Goal: Transaction & Acquisition: Obtain resource

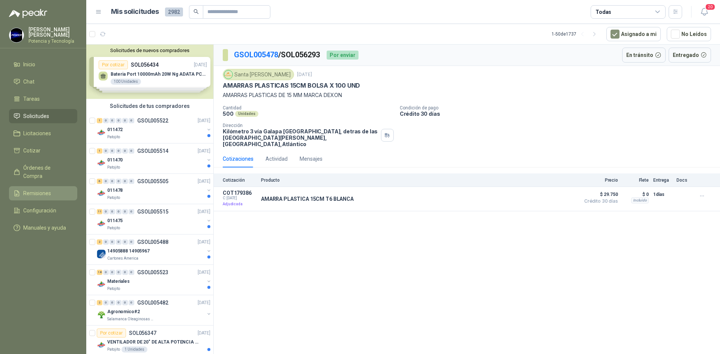
click at [61, 186] on link "Remisiones" at bounding box center [43, 193] width 68 height 14
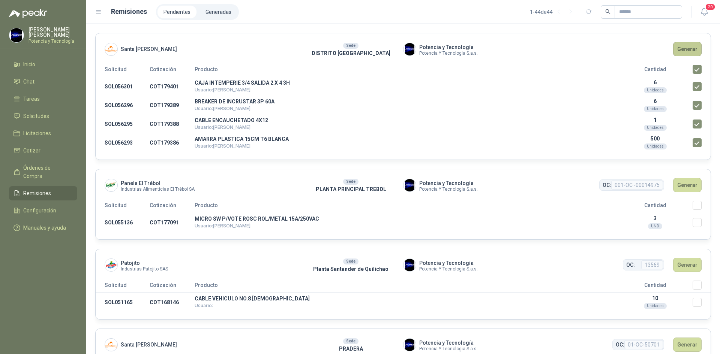
click at [684, 53] on button "Generar" at bounding box center [687, 49] width 29 height 14
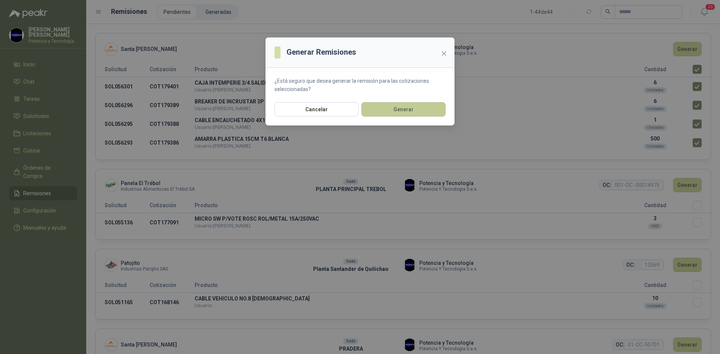
click at [408, 113] on button "Generar" at bounding box center [404, 109] width 84 height 14
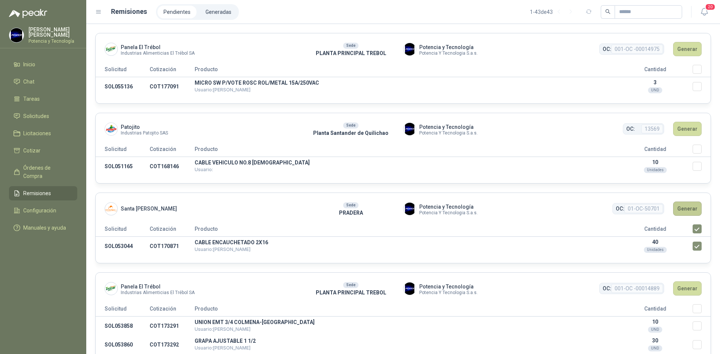
click at [688, 212] on button "Generar" at bounding box center [687, 209] width 29 height 14
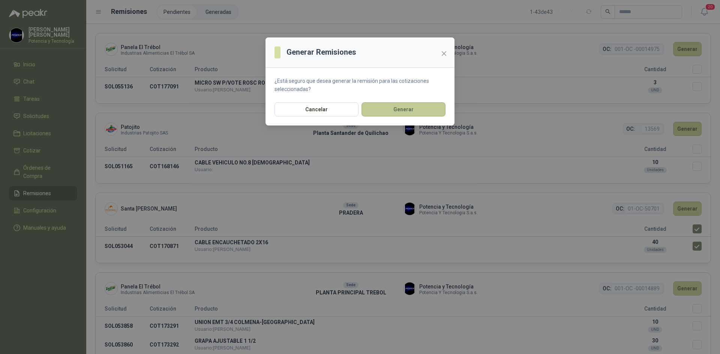
click at [398, 112] on button "Generar" at bounding box center [404, 109] width 84 height 14
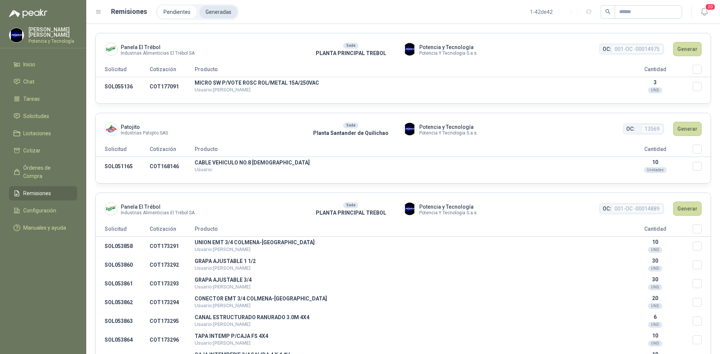
click at [217, 10] on li "Generadas" at bounding box center [219, 12] width 38 height 13
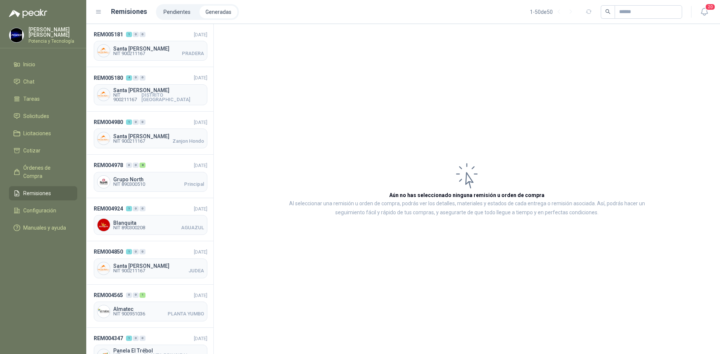
click at [228, 17] on li "Generadas" at bounding box center [219, 12] width 38 height 13
click at [158, 53] on span "NIT 900211167 PRADERA" at bounding box center [158, 53] width 91 height 5
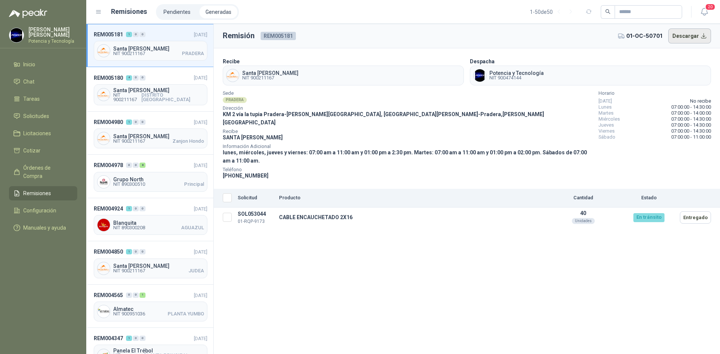
click at [686, 38] on button "Descargar" at bounding box center [689, 36] width 43 height 15
click at [132, 88] on span "Santa [PERSON_NAME]" at bounding box center [158, 90] width 91 height 5
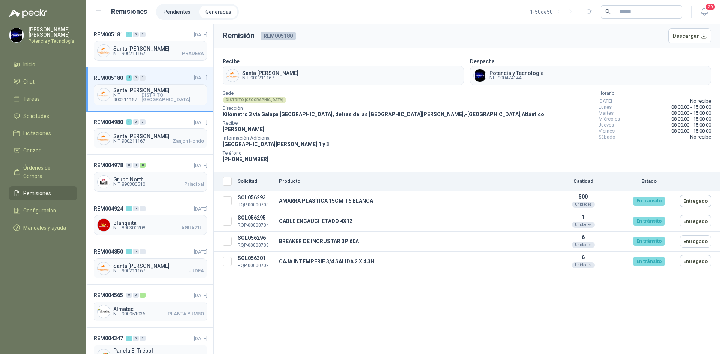
click at [215, 11] on li "Generadas" at bounding box center [219, 12] width 38 height 13
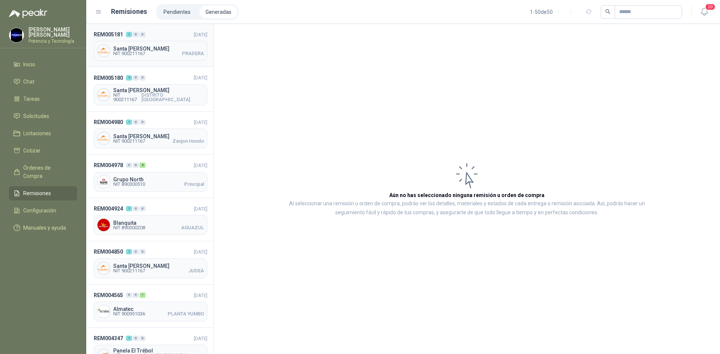
click at [128, 54] on span "NIT 900211167" at bounding box center [129, 53] width 32 height 5
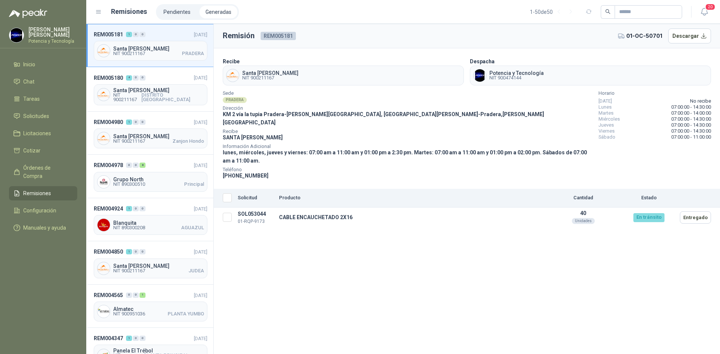
click at [55, 189] on li "Remisiones" at bounding box center [43, 193] width 59 height 8
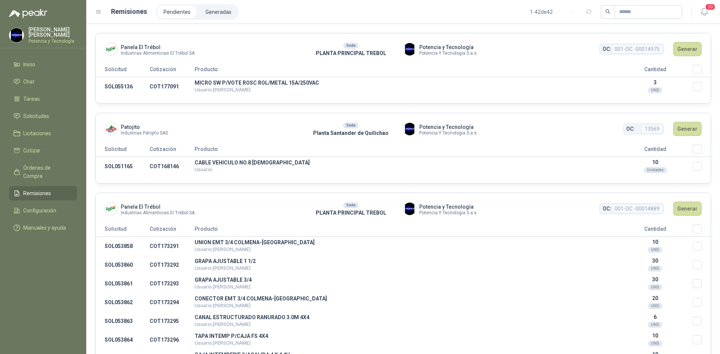
click at [173, 9] on li "Pendientes" at bounding box center [177, 12] width 39 height 13
click at [219, 13] on li "Generadas" at bounding box center [219, 12] width 38 height 13
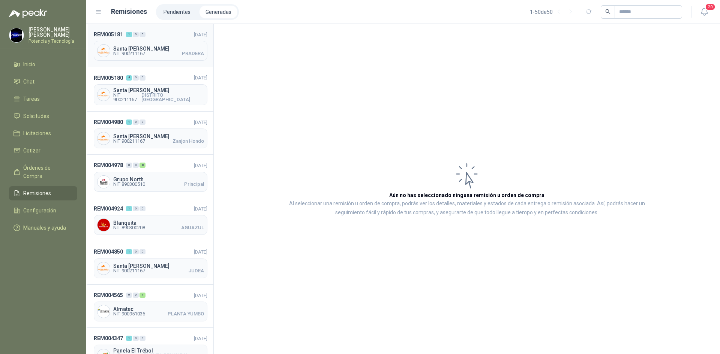
click at [150, 49] on span "Santa [PERSON_NAME]" at bounding box center [158, 48] width 91 height 5
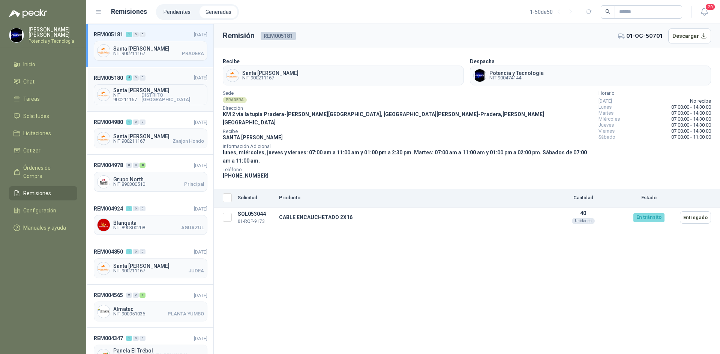
click at [171, 95] on span "DISTRITO BARRANQUILLA" at bounding box center [172, 97] width 63 height 9
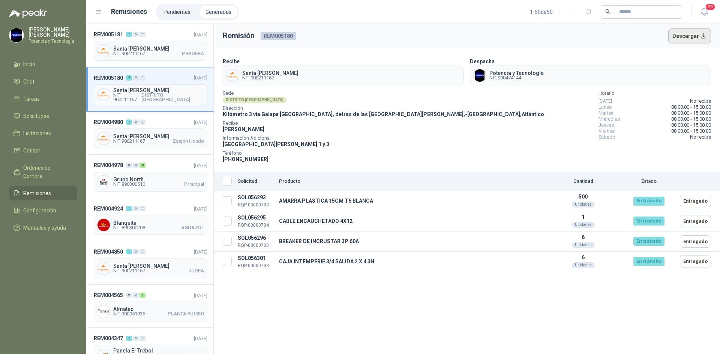
click at [686, 39] on button "Descargar" at bounding box center [689, 36] width 43 height 15
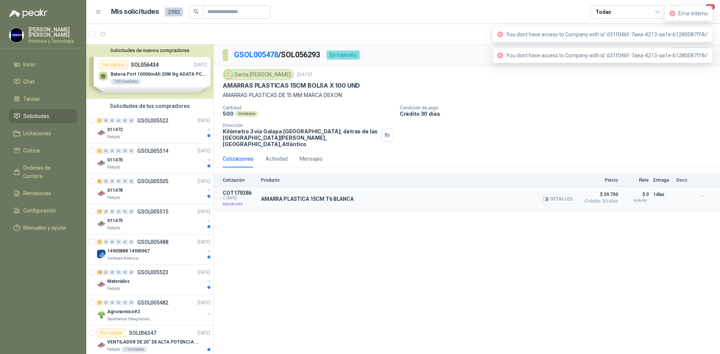
click at [567, 194] on button "Detalles" at bounding box center [558, 199] width 35 height 10
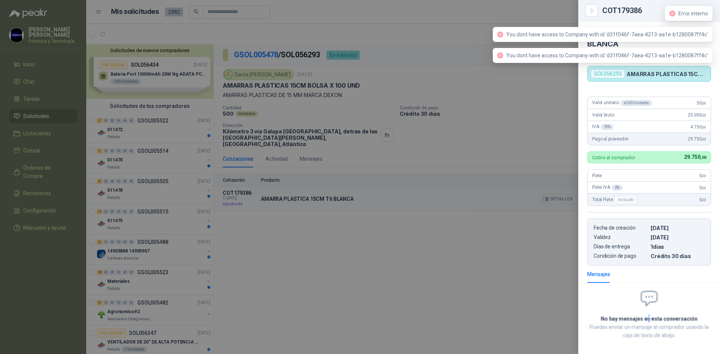
scroll to position [32, 0]
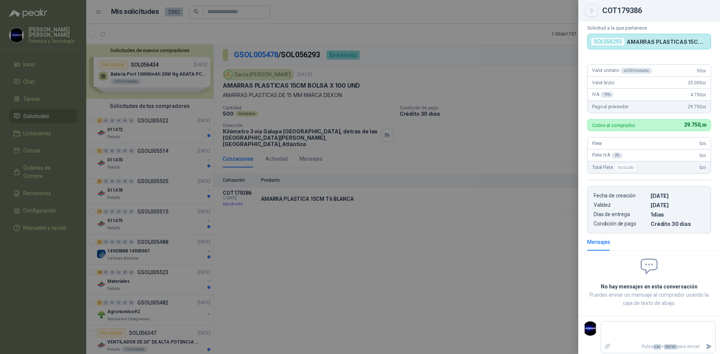
click at [593, 14] on icon "Close" at bounding box center [592, 11] width 6 height 6
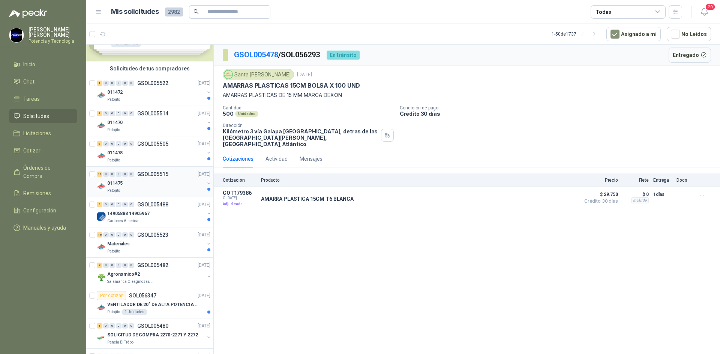
scroll to position [0, 0]
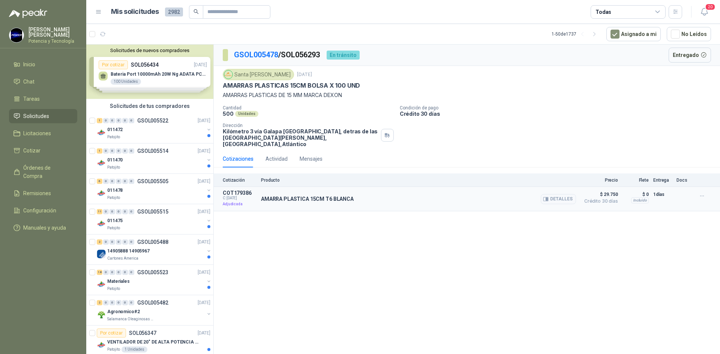
click at [308, 196] on p "AMARRA PLASTICA 15CM T6 BLANCA" at bounding box center [307, 199] width 93 height 6
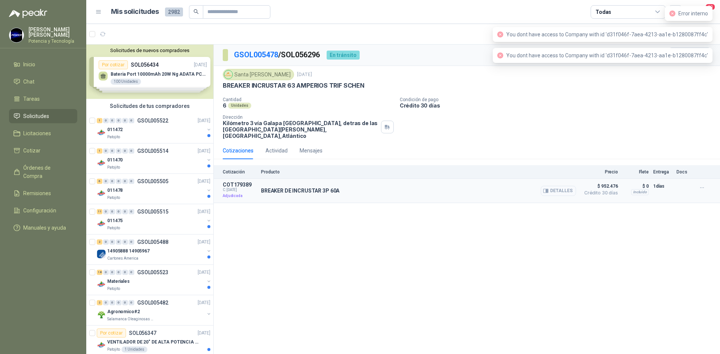
click at [569, 186] on button "Detalles" at bounding box center [558, 191] width 35 height 10
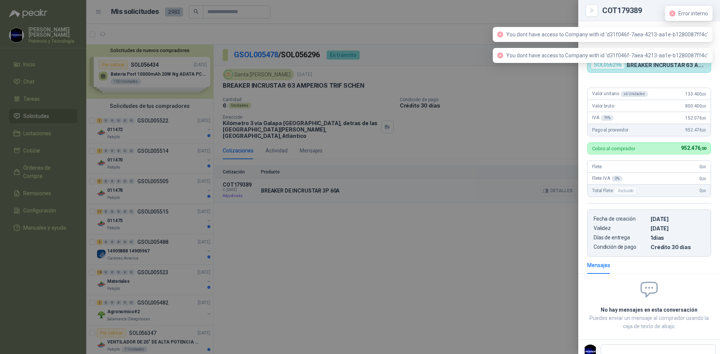
scroll to position [32, 0]
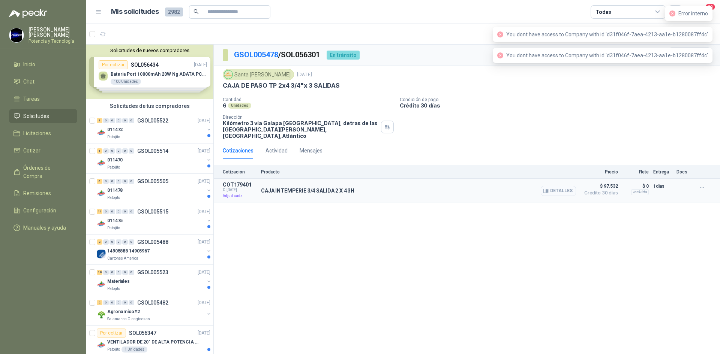
click at [559, 189] on button "Detalles" at bounding box center [558, 191] width 35 height 10
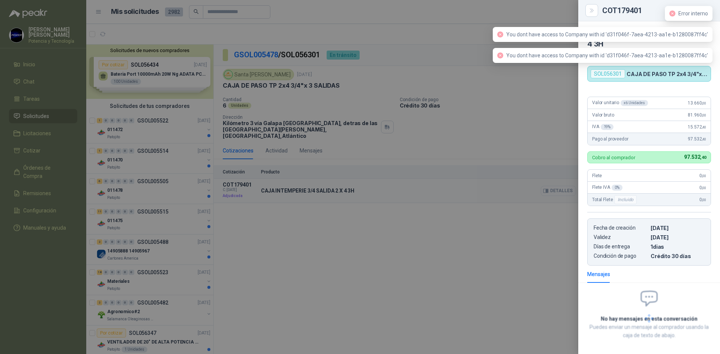
scroll to position [32, 0]
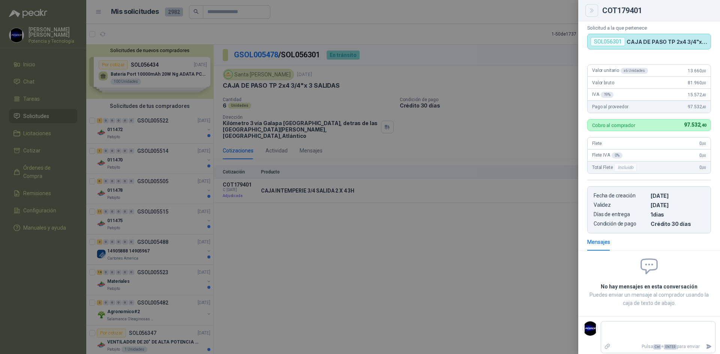
click at [586, 14] on button "Close" at bounding box center [591, 10] width 13 height 13
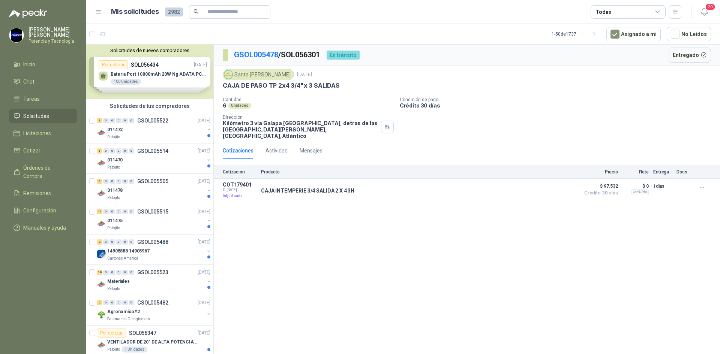
click at [51, 114] on li "Solicitudes" at bounding box center [43, 116] width 59 height 8
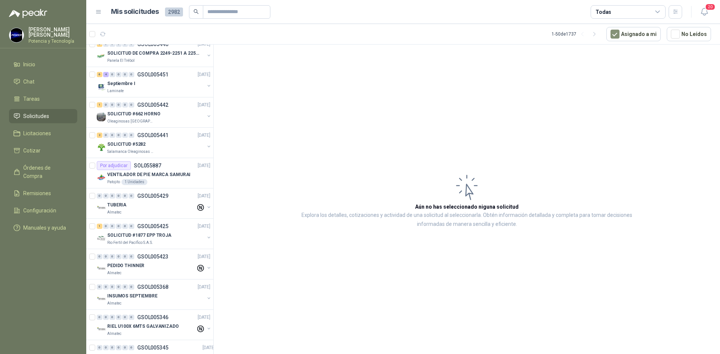
scroll to position [1333, 0]
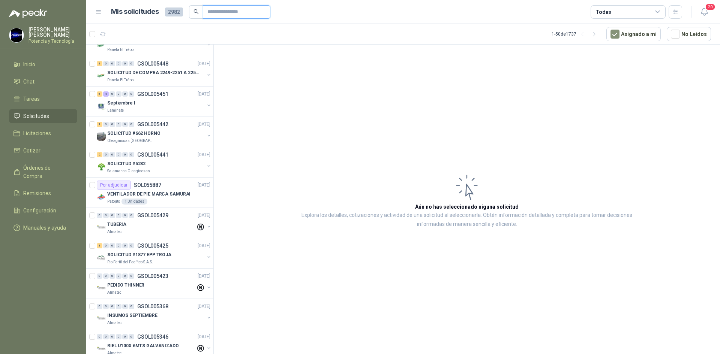
click at [238, 11] on input "text" at bounding box center [233, 12] width 53 height 13
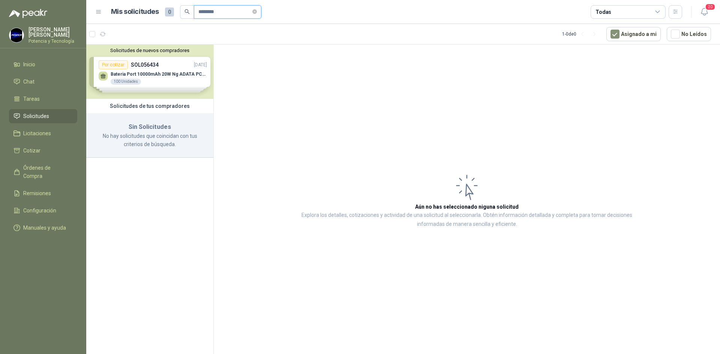
scroll to position [0, 0]
drag, startPoint x: 231, startPoint y: 14, endPoint x: 197, endPoint y: 3, distance: 35.7
click at [197, 3] on header "Mis solicitudes 0 ******** Todas 20" at bounding box center [403, 12] width 634 height 24
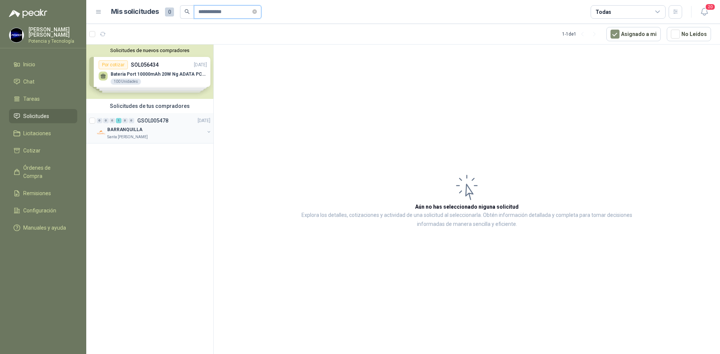
type input "**********"
click at [180, 123] on div "0 0 0 1 0 0 GSOL005478 16/09/25" at bounding box center [154, 120] width 115 height 9
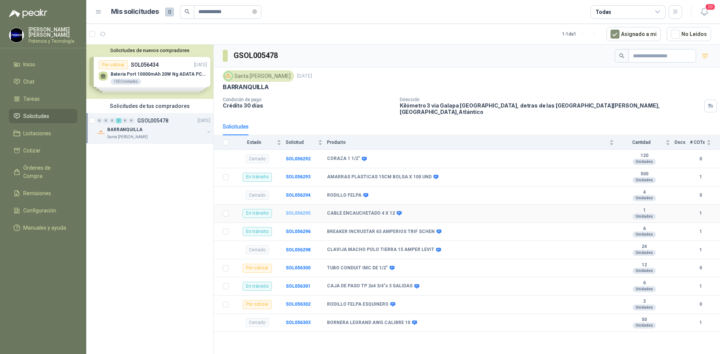
click at [305, 211] on b "SOL056295" at bounding box center [298, 213] width 25 height 5
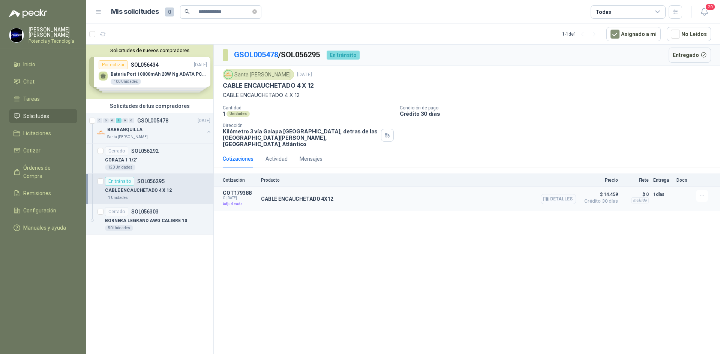
click at [558, 194] on button "Detalles" at bounding box center [558, 199] width 35 height 10
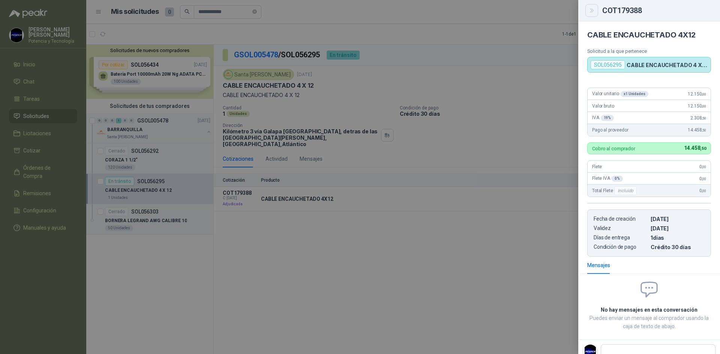
click at [594, 11] on icon "Close" at bounding box center [592, 11] width 6 height 6
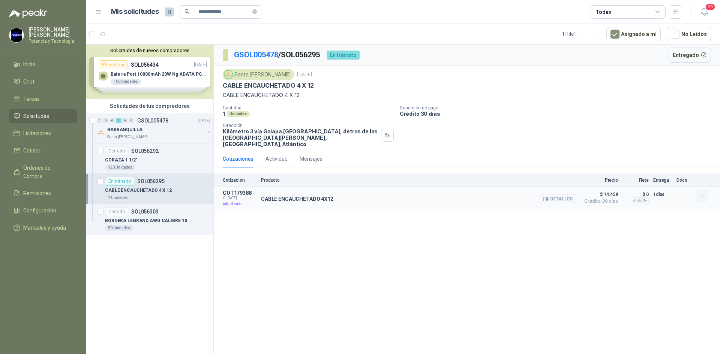
click at [705, 190] on button "button" at bounding box center [702, 196] width 12 height 12
click at [422, 249] on div "GSOL005478 / SOL056295 En tránsito Entregado Santa Anita Napoles 16 sept, 2025 …" at bounding box center [467, 201] width 506 height 312
click at [36, 116] on span "Solicitudes" at bounding box center [36, 116] width 26 height 8
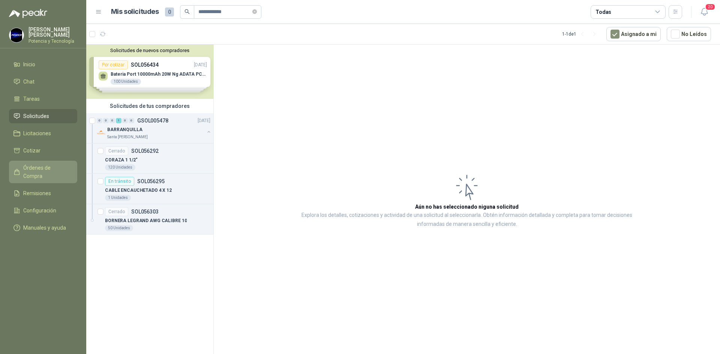
click at [49, 170] on span "Órdenes de Compra" at bounding box center [46, 172] width 47 height 17
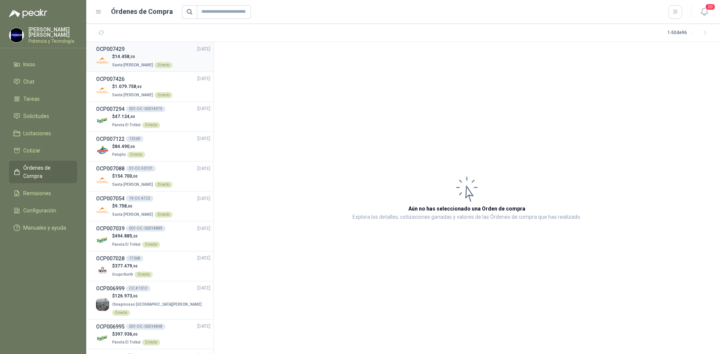
click at [132, 66] on span "Santa [PERSON_NAME]" at bounding box center [132, 65] width 41 height 4
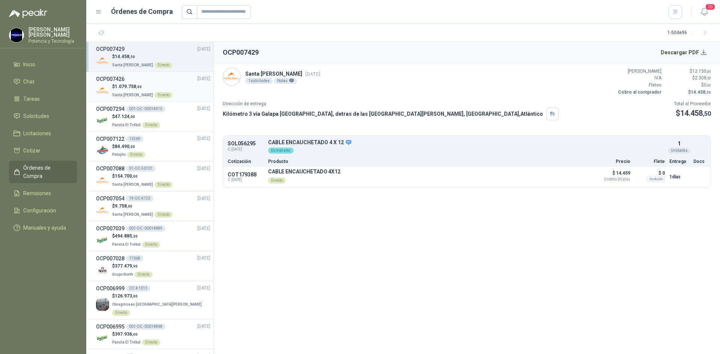
click at [117, 94] on span "Santa [PERSON_NAME]" at bounding box center [132, 95] width 41 height 4
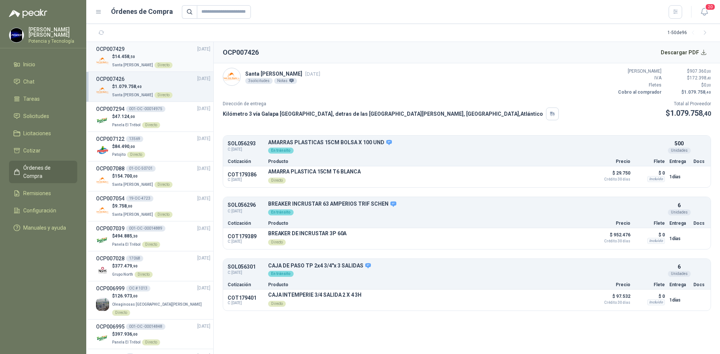
click at [127, 65] on span "Santa [PERSON_NAME]" at bounding box center [132, 65] width 41 height 4
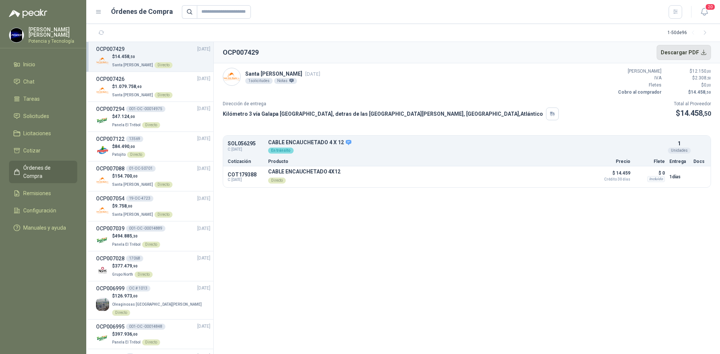
click at [695, 50] on button "Descargar PDF" at bounding box center [684, 52] width 55 height 15
click at [317, 176] on p "Directo" at bounding box center [304, 180] width 72 height 11
click at [155, 56] on p "$ 14.458 ,50" at bounding box center [142, 56] width 60 height 7
click at [170, 83] on div "OCP007426 17/09/25" at bounding box center [153, 79] width 114 height 8
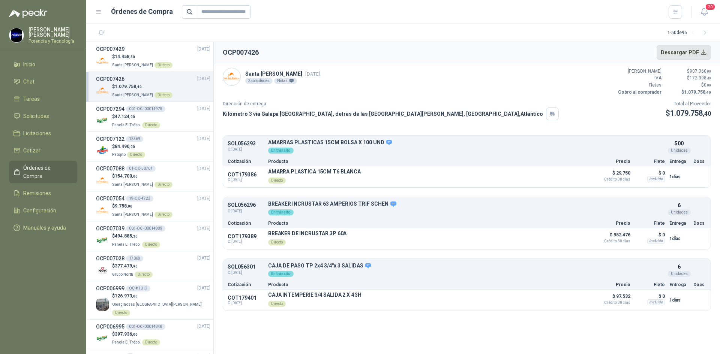
click at [681, 52] on button "Descargar PDF" at bounding box center [684, 52] width 55 height 15
click at [132, 119] on span "47.124 ,00" at bounding box center [125, 116] width 20 height 5
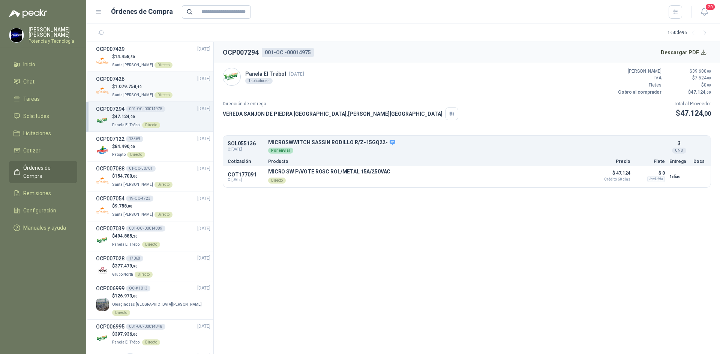
click at [113, 93] on span "Santa [PERSON_NAME]" at bounding box center [132, 95] width 41 height 4
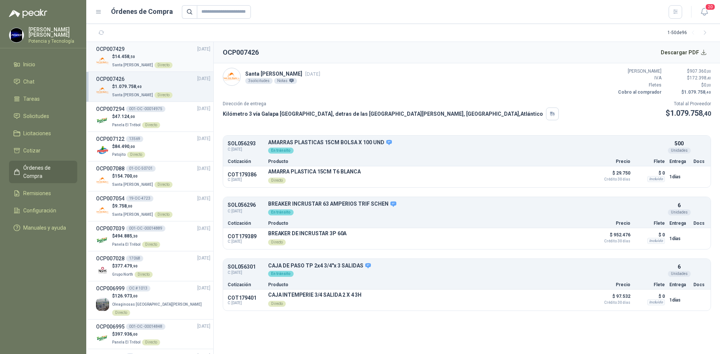
click at [128, 54] on span "14.458 ,50" at bounding box center [125, 56] width 20 height 5
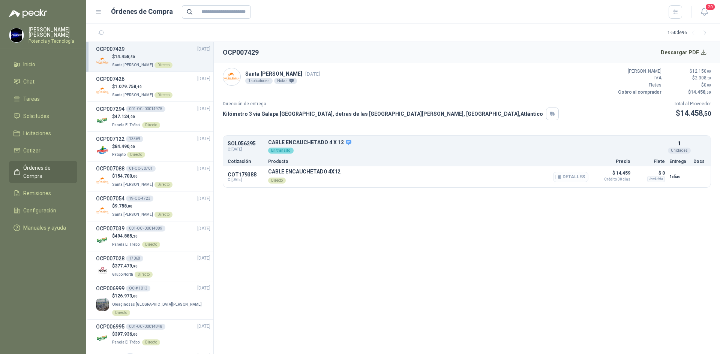
click at [573, 177] on button "Detalles" at bounding box center [570, 177] width 35 height 10
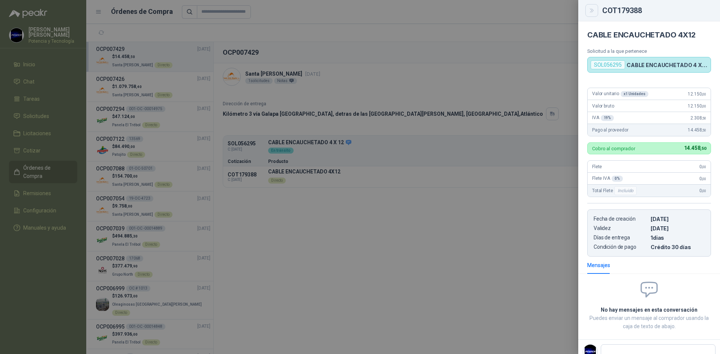
click at [595, 9] on icon "Close" at bounding box center [592, 11] width 6 height 6
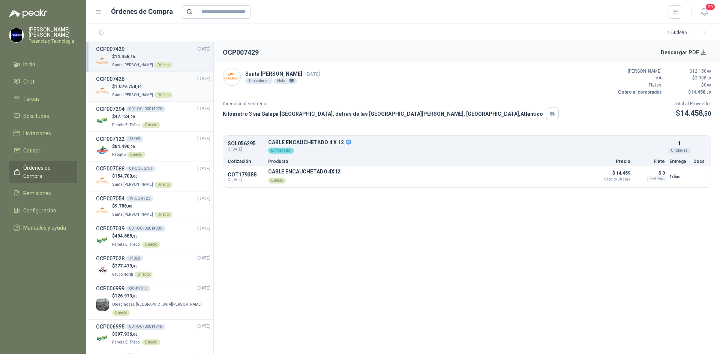
click at [134, 86] on span "1.079.758 ,40" at bounding box center [128, 86] width 27 height 5
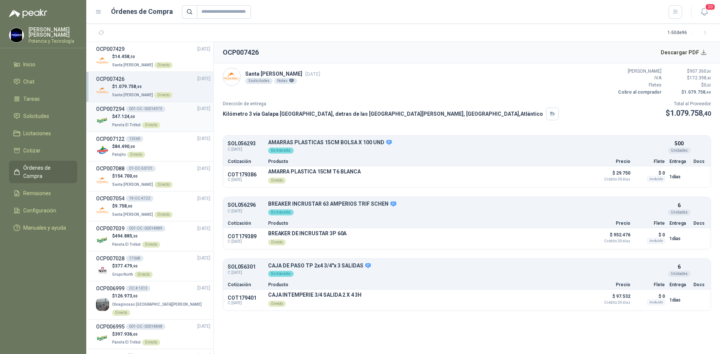
click at [120, 125] on span "Panela El Trébol" at bounding box center [126, 125] width 29 height 4
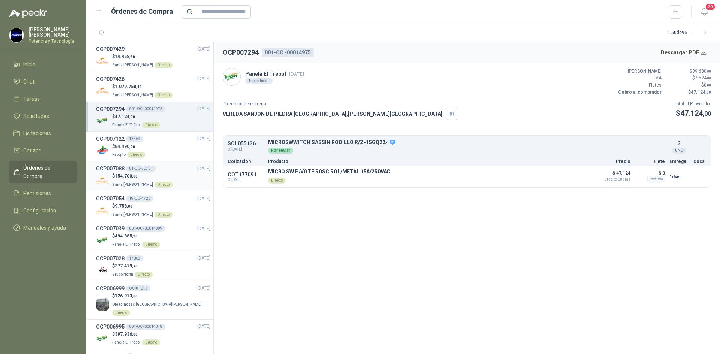
click at [130, 175] on span "154.700 ,00" at bounding box center [126, 176] width 23 height 5
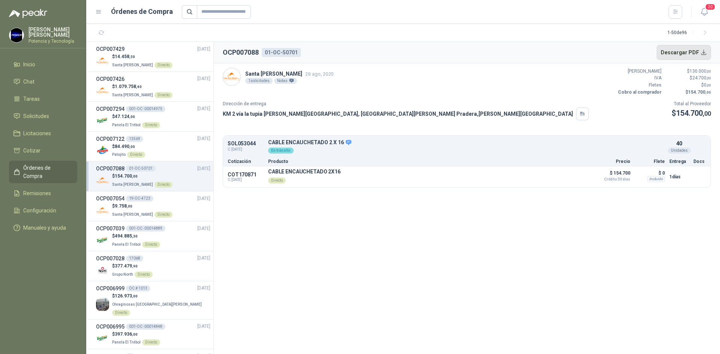
click at [683, 52] on button "Descargar PDF" at bounding box center [684, 52] width 55 height 15
click at [120, 210] on p "Santa Anita Napoles Directo" at bounding box center [142, 214] width 60 height 8
